Goal: Navigation & Orientation: Find specific page/section

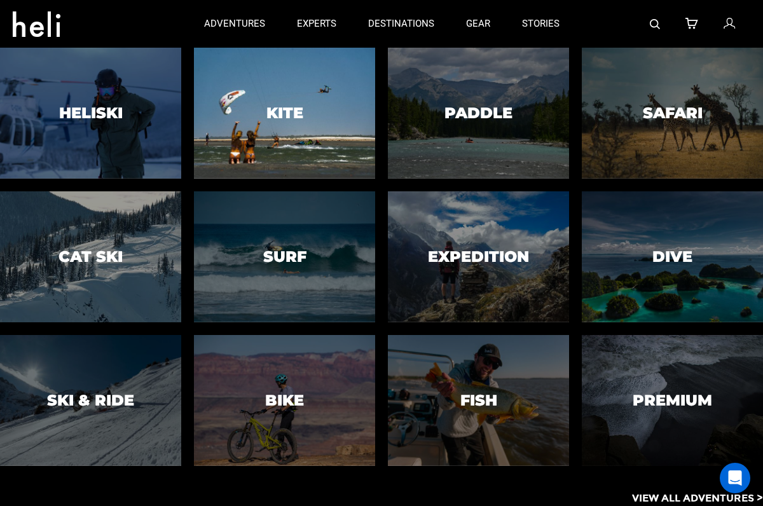
click at [286, 105] on h3 "Kite" at bounding box center [284, 113] width 37 height 17
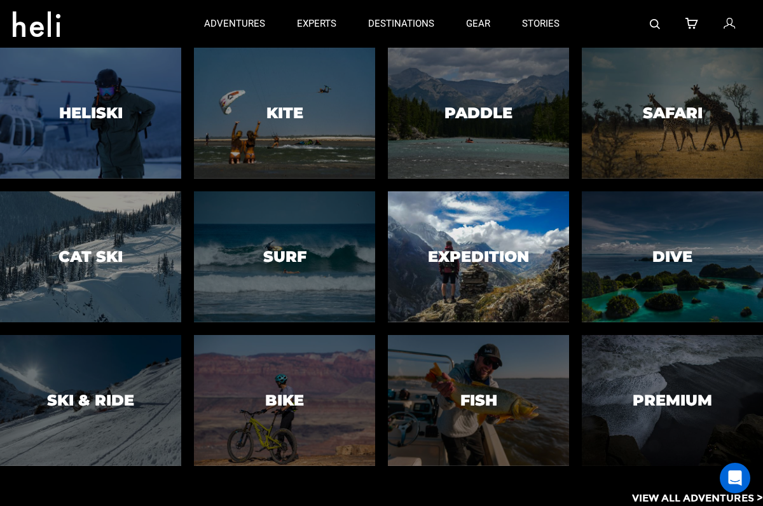
click at [518, 237] on div at bounding box center [478, 257] width 185 height 134
